Goal: Navigation & Orientation: Find specific page/section

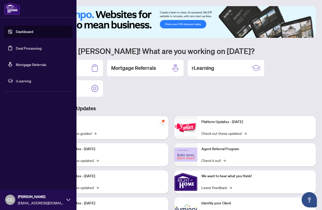
click at [22, 48] on link "Deal Processing" at bounding box center [29, 48] width 26 height 5
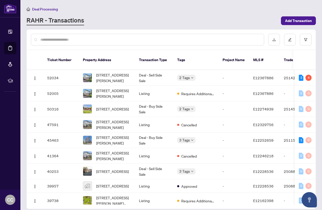
click at [154, 23] on div "RAHR - Transactions" at bounding box center [153, 20] width 252 height 9
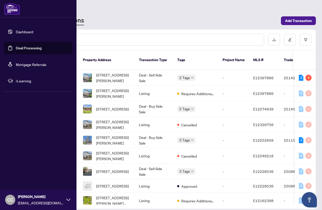
click at [18, 32] on link "Dashboard" at bounding box center [24, 31] width 17 height 5
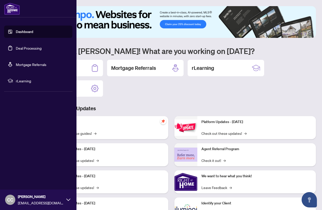
click at [27, 65] on link "Mortgage Referrals" at bounding box center [31, 64] width 31 height 5
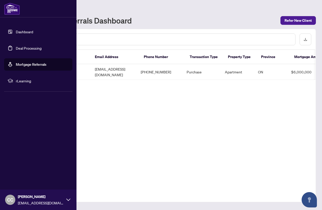
click at [26, 78] on span "rLearning" at bounding box center [42, 81] width 53 height 6
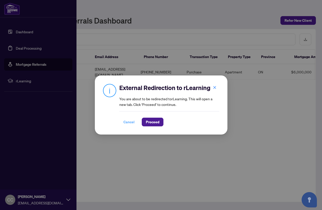
click at [125, 122] on span "Cancel" at bounding box center [129, 122] width 11 height 8
